Goal: Information Seeking & Learning: Learn about a topic

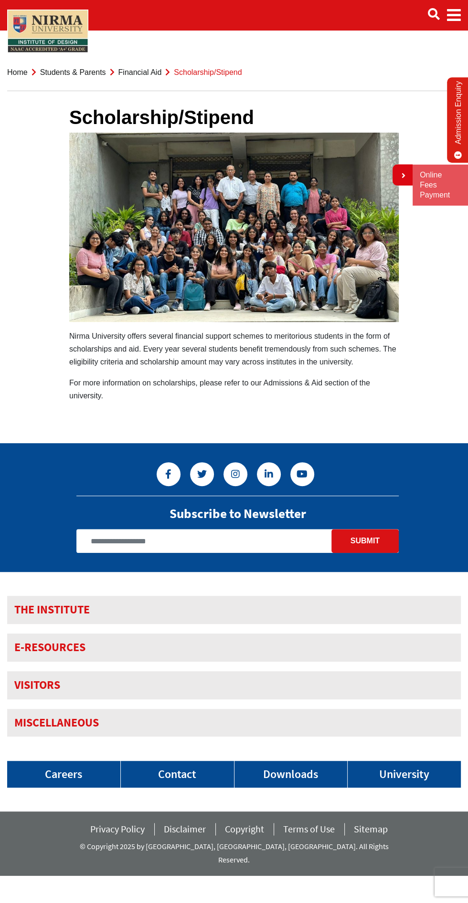
click at [145, 70] on link "Financial Aid" at bounding box center [139, 72] width 43 height 8
click at [139, 74] on link "Financial Aid" at bounding box center [139, 72] width 43 height 8
